Goal: Information Seeking & Learning: Learn about a topic

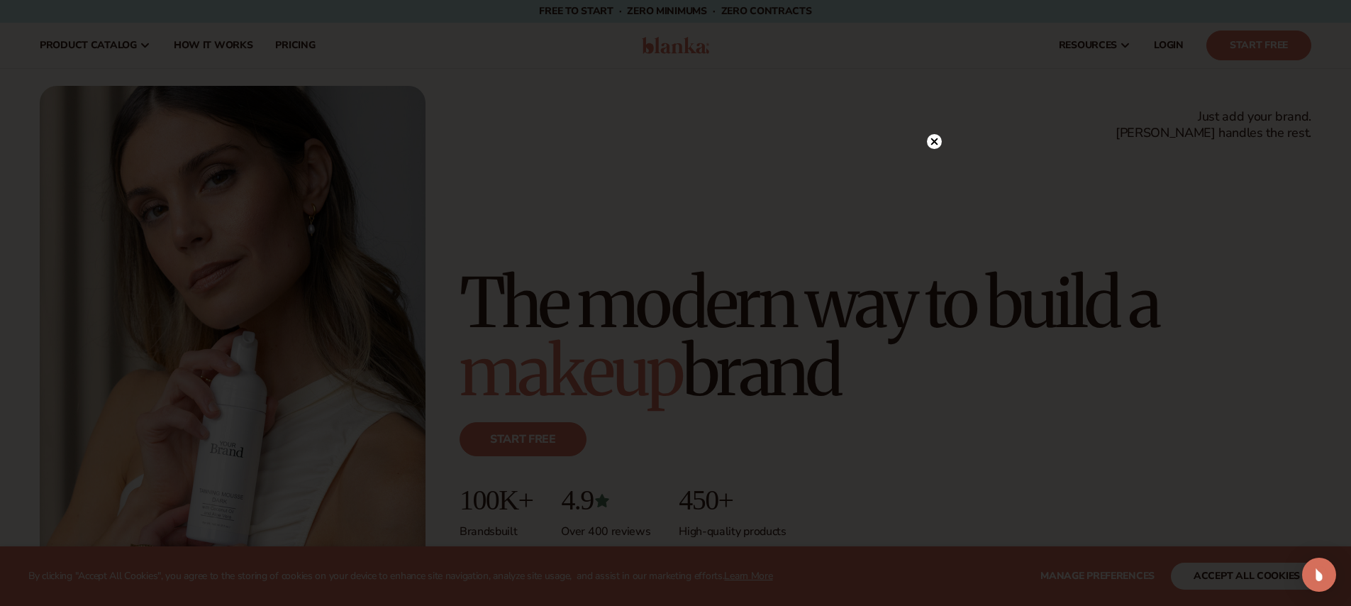
click at [934, 142] on icon at bounding box center [934, 141] width 7 height 7
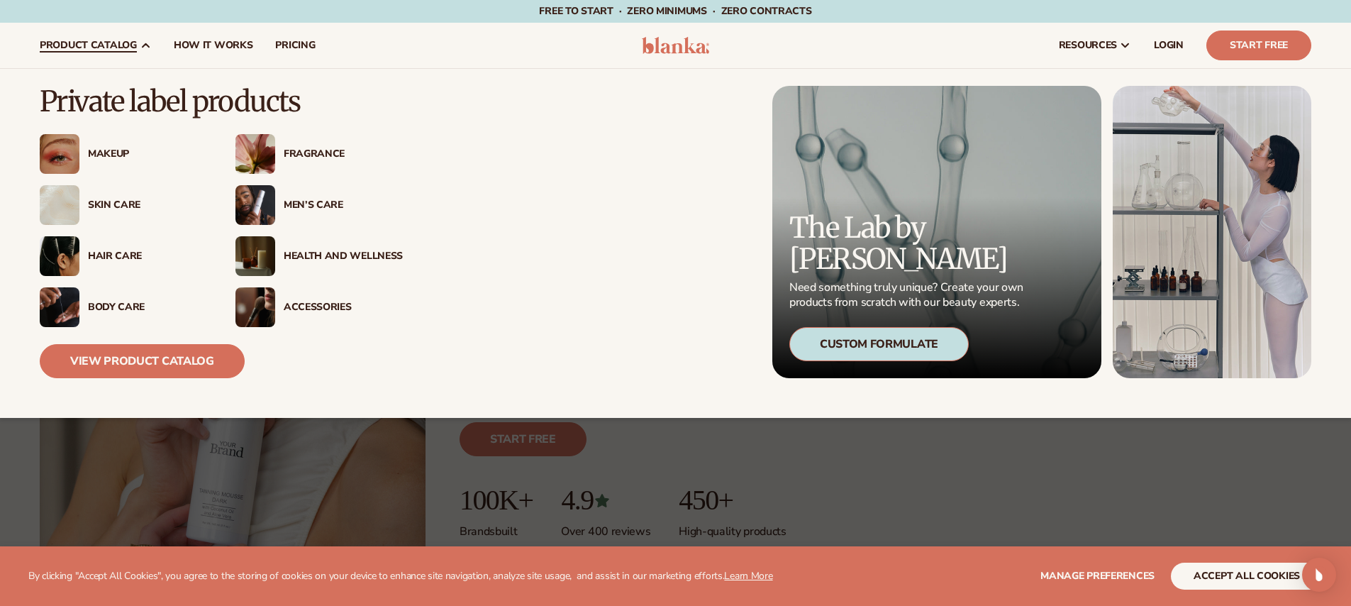
click at [133, 206] on div "Skin Care" at bounding box center [147, 205] width 119 height 12
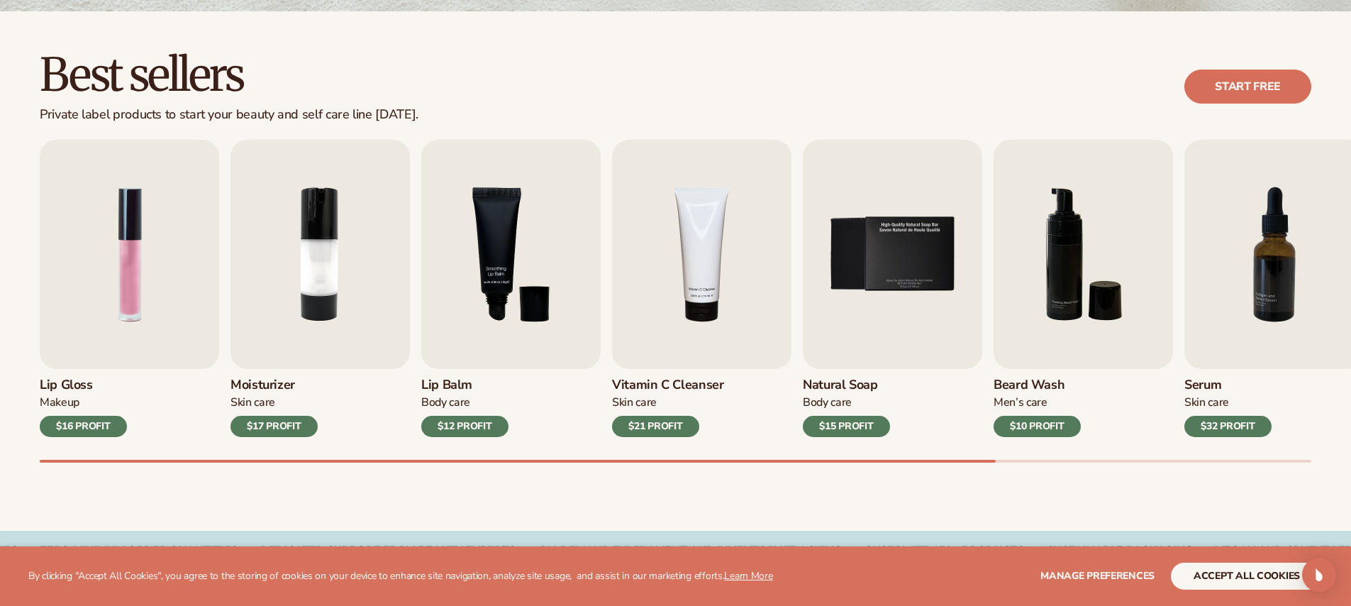
scroll to position [402, 0]
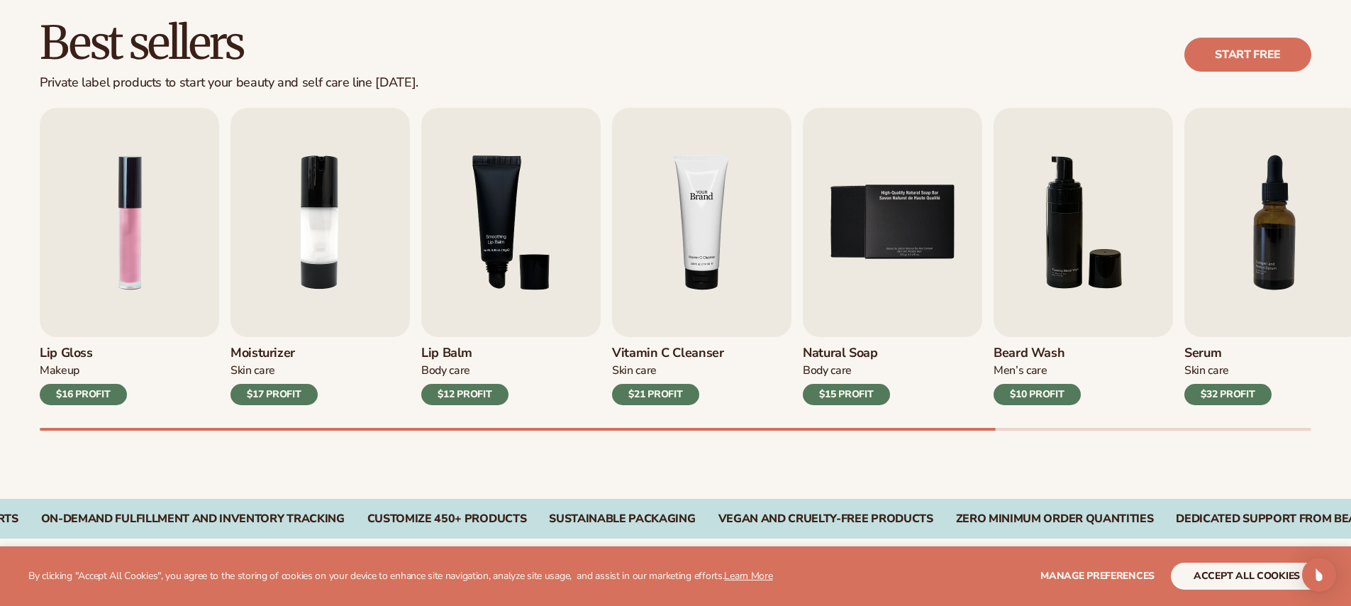
click at [669, 280] on img "4 / 9" at bounding box center [701, 222] width 179 height 229
click at [706, 275] on img "4 / 9" at bounding box center [701, 222] width 179 height 229
click at [705, 275] on img "4 / 9" at bounding box center [701, 222] width 179 height 229
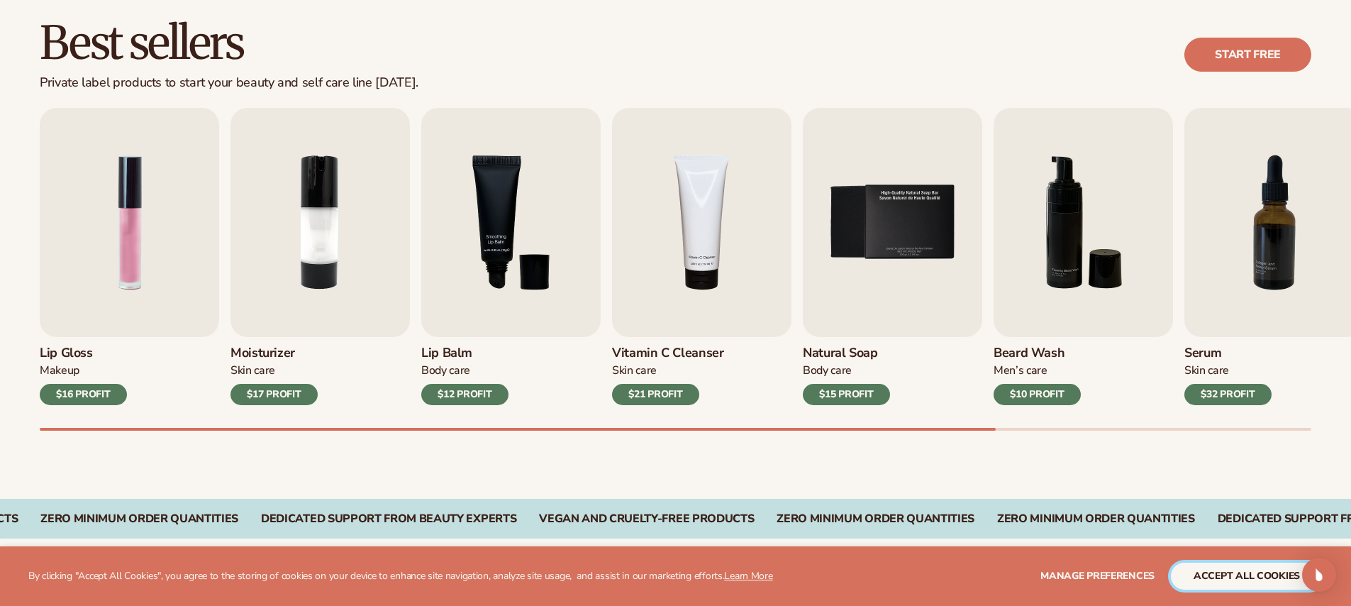
click at [1222, 570] on button "accept all cookies" at bounding box center [1247, 576] width 152 height 27
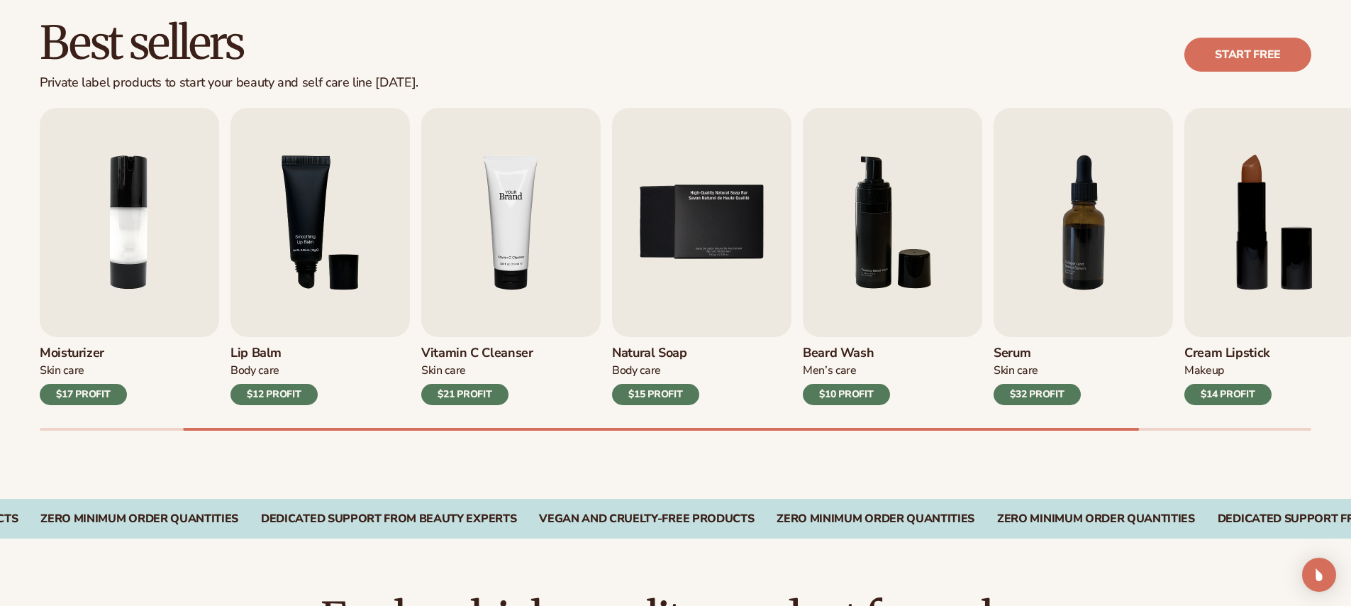
click at [526, 231] on img "4 / 9" at bounding box center [510, 222] width 179 height 229
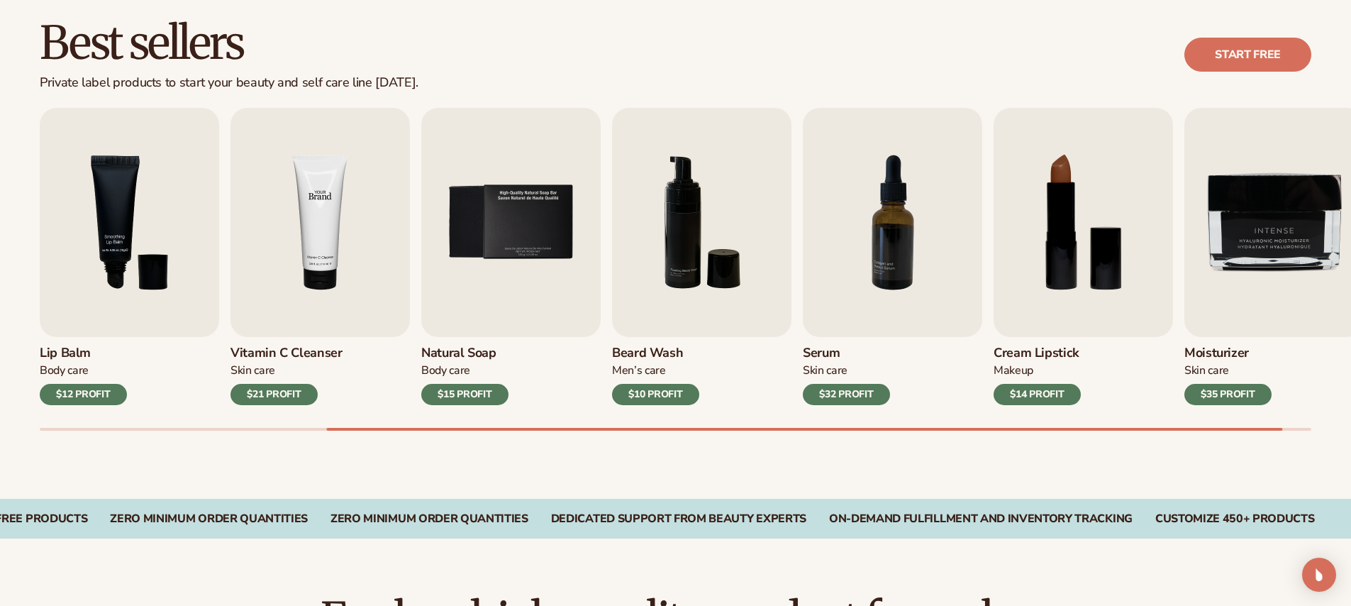
click at [306, 216] on img "4 / 9" at bounding box center [320, 222] width 179 height 229
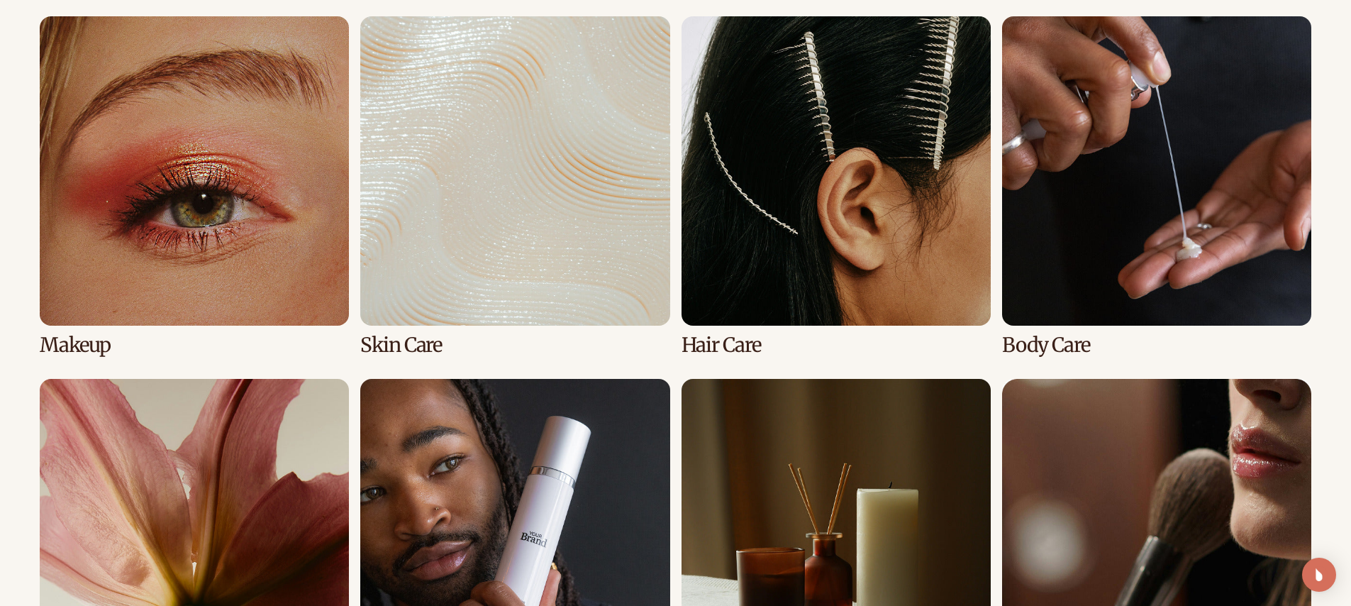
scroll to position [1057, 0]
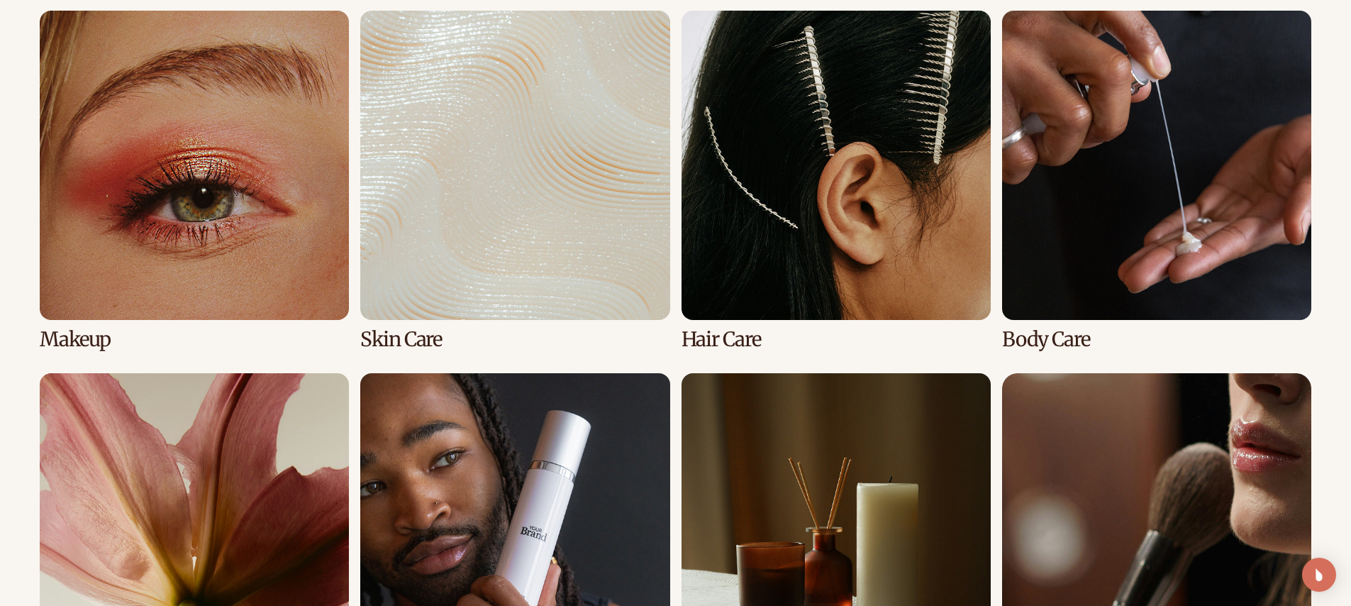
click at [494, 238] on link "2 / 8" at bounding box center [514, 181] width 309 height 340
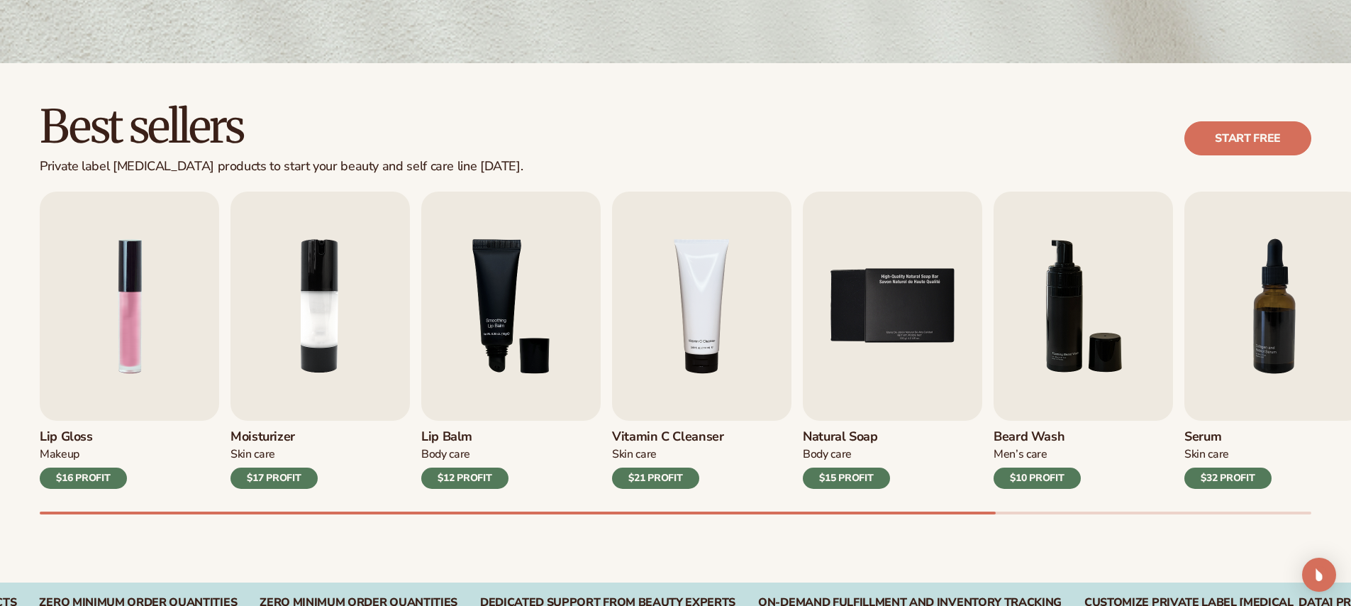
scroll to position [365, 0]
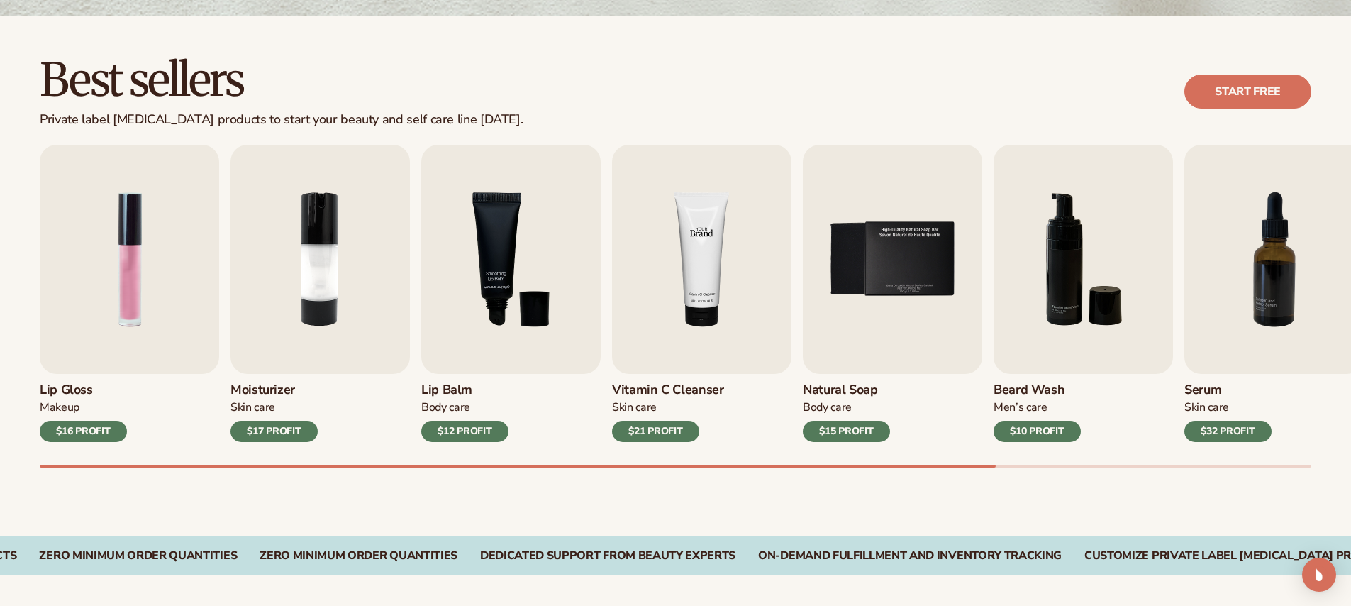
click at [663, 292] on img "4 / 9" at bounding box center [701, 259] width 179 height 229
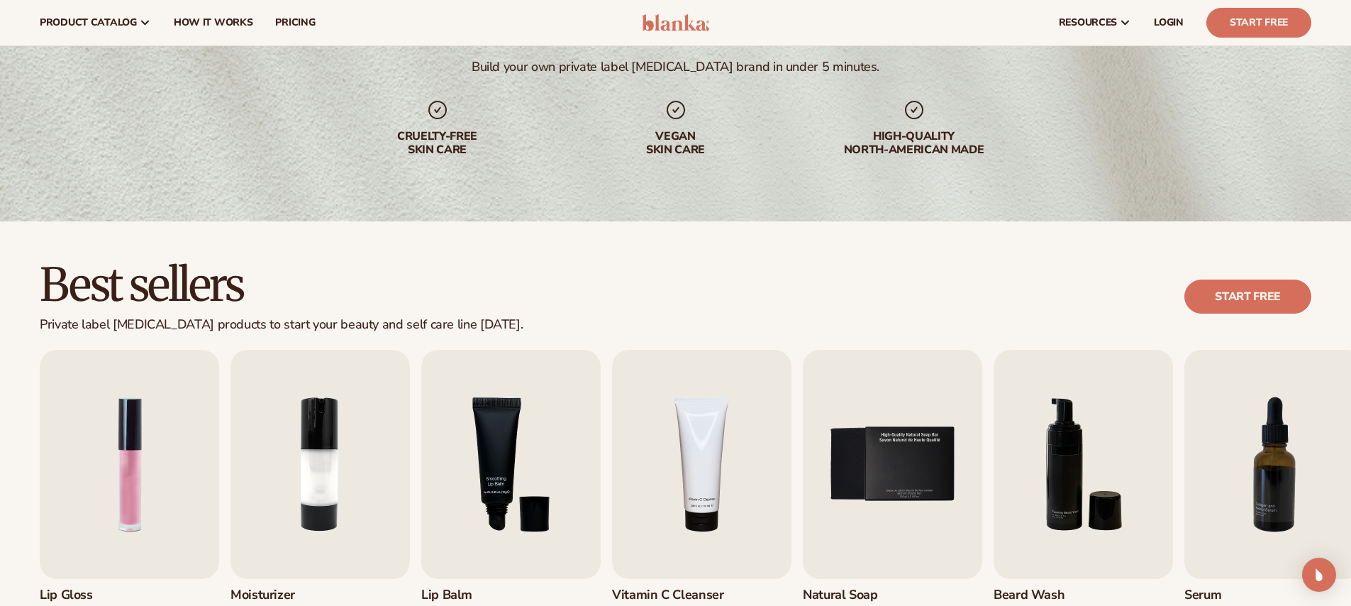
scroll to position [0, 0]
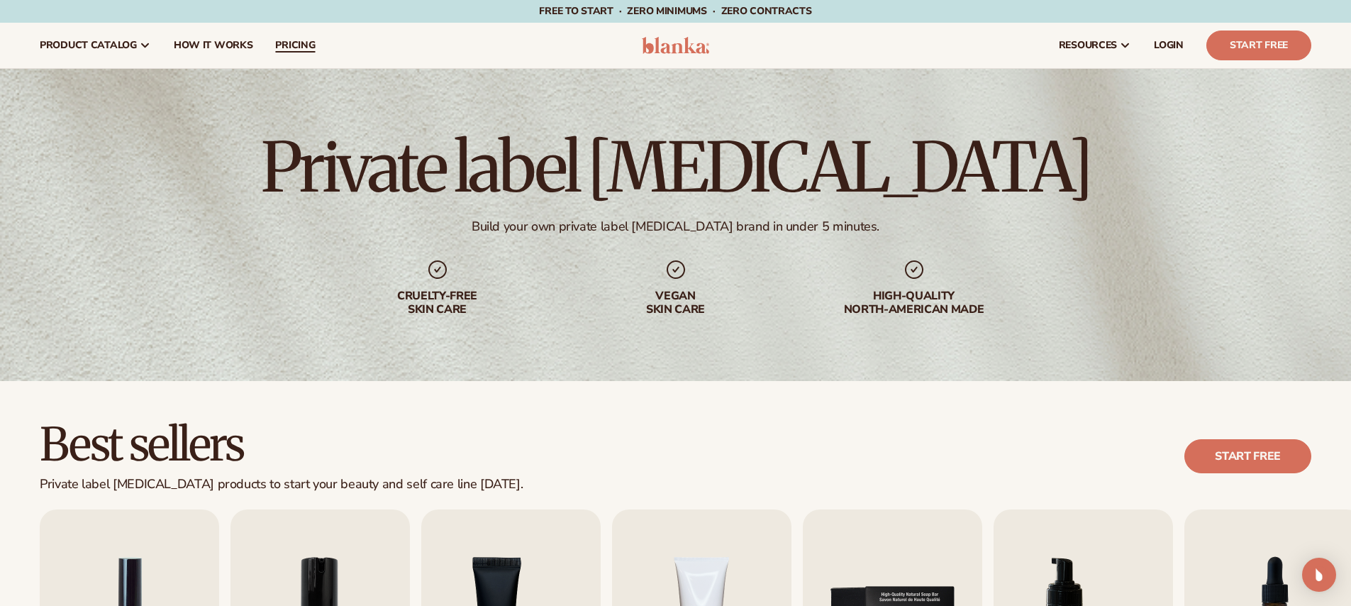
click at [282, 48] on span "pricing" at bounding box center [295, 45] width 40 height 11
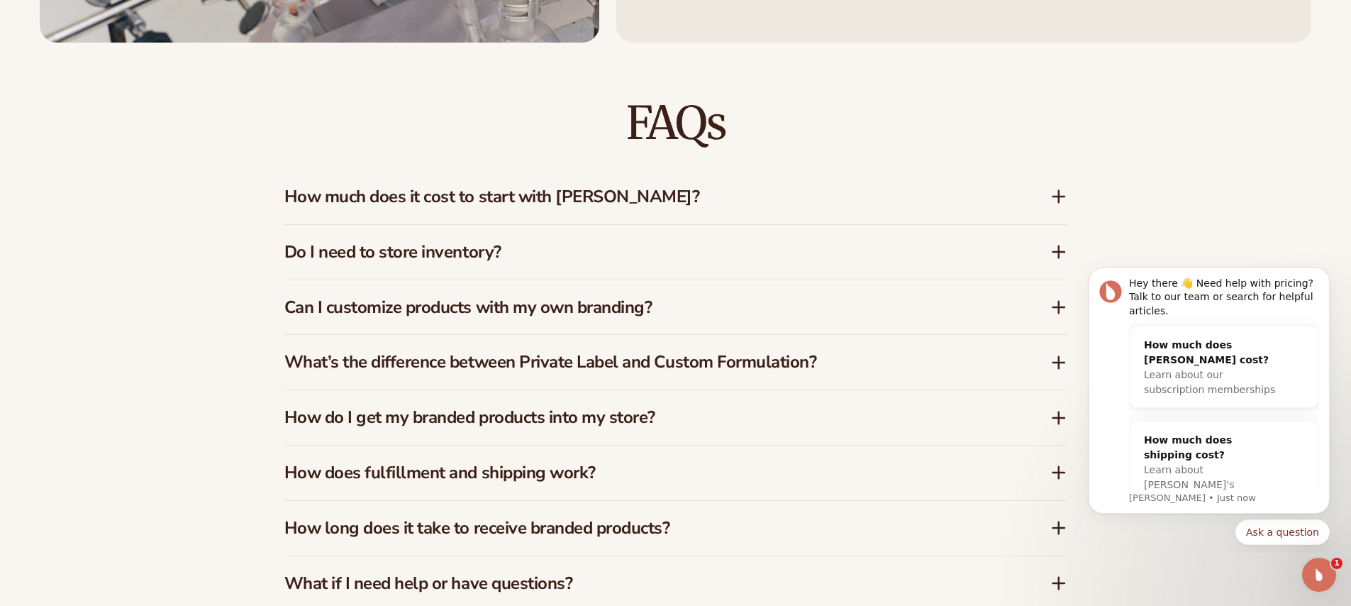
scroll to position [2235, 0]
